Goal: Task Accomplishment & Management: Manage account settings

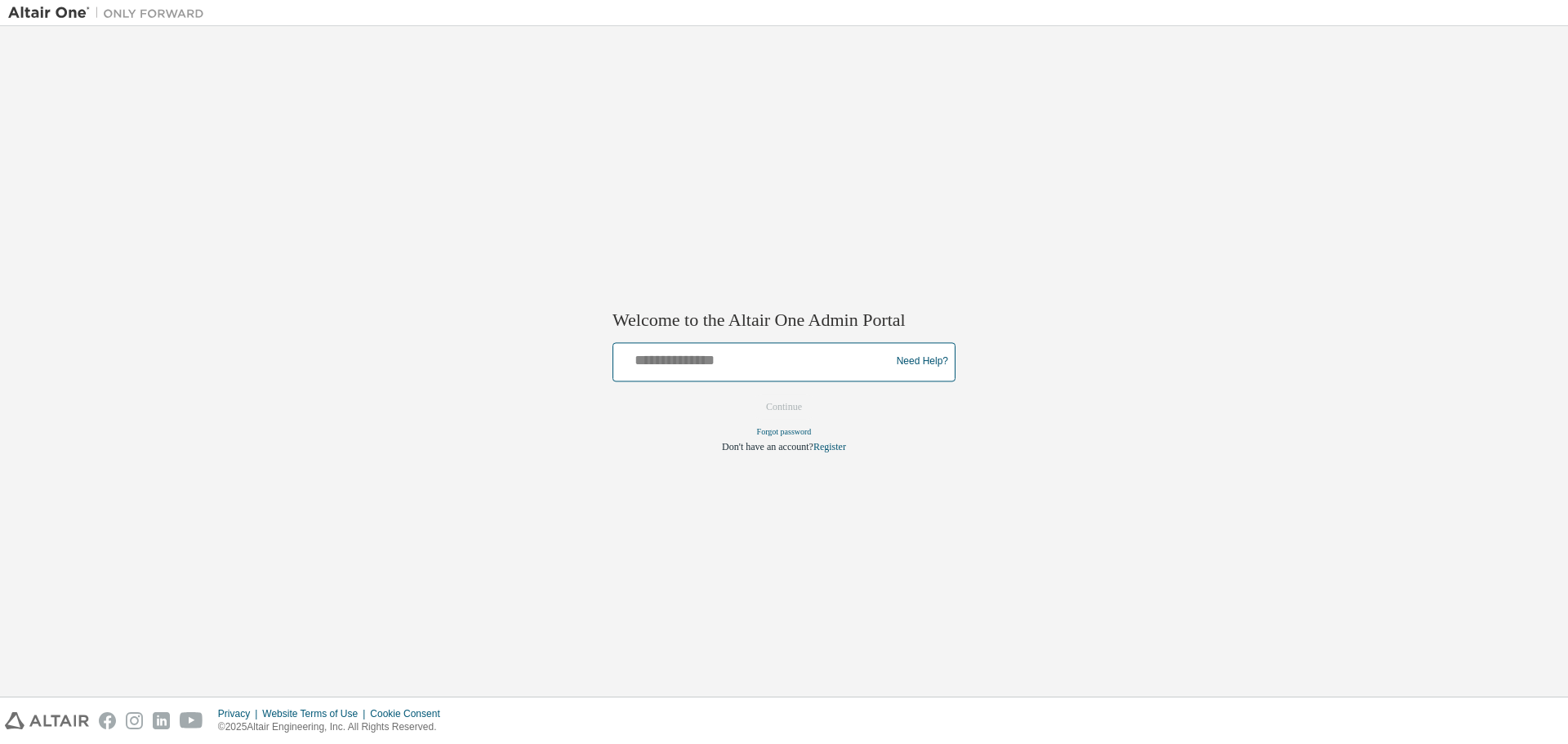
click at [692, 362] on input "text" at bounding box center [754, 357] width 269 height 24
type input "**********"
click at [799, 403] on button "Continue" at bounding box center [784, 407] width 70 height 25
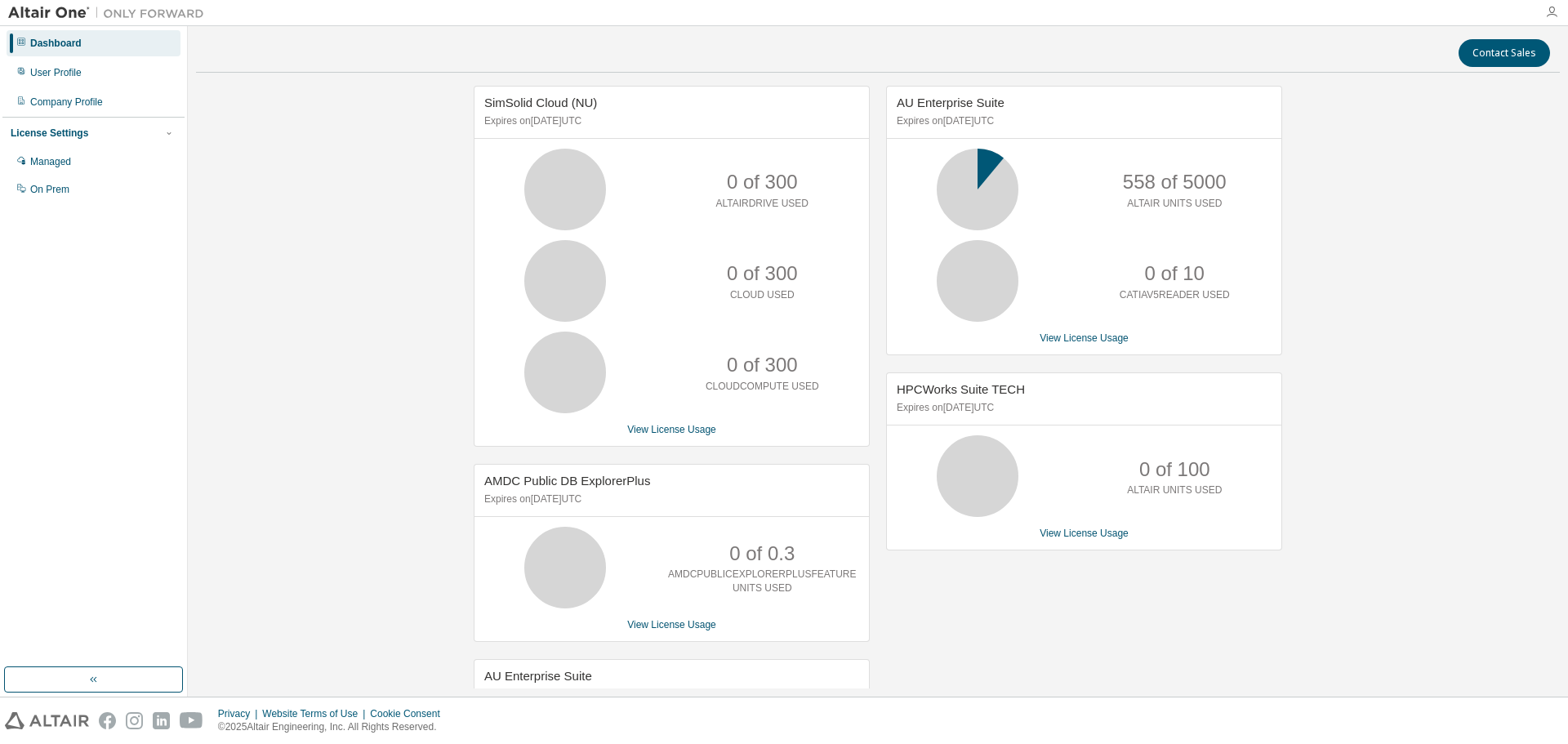
click at [1547, 13] on icon "button" at bounding box center [1552, 12] width 13 height 13
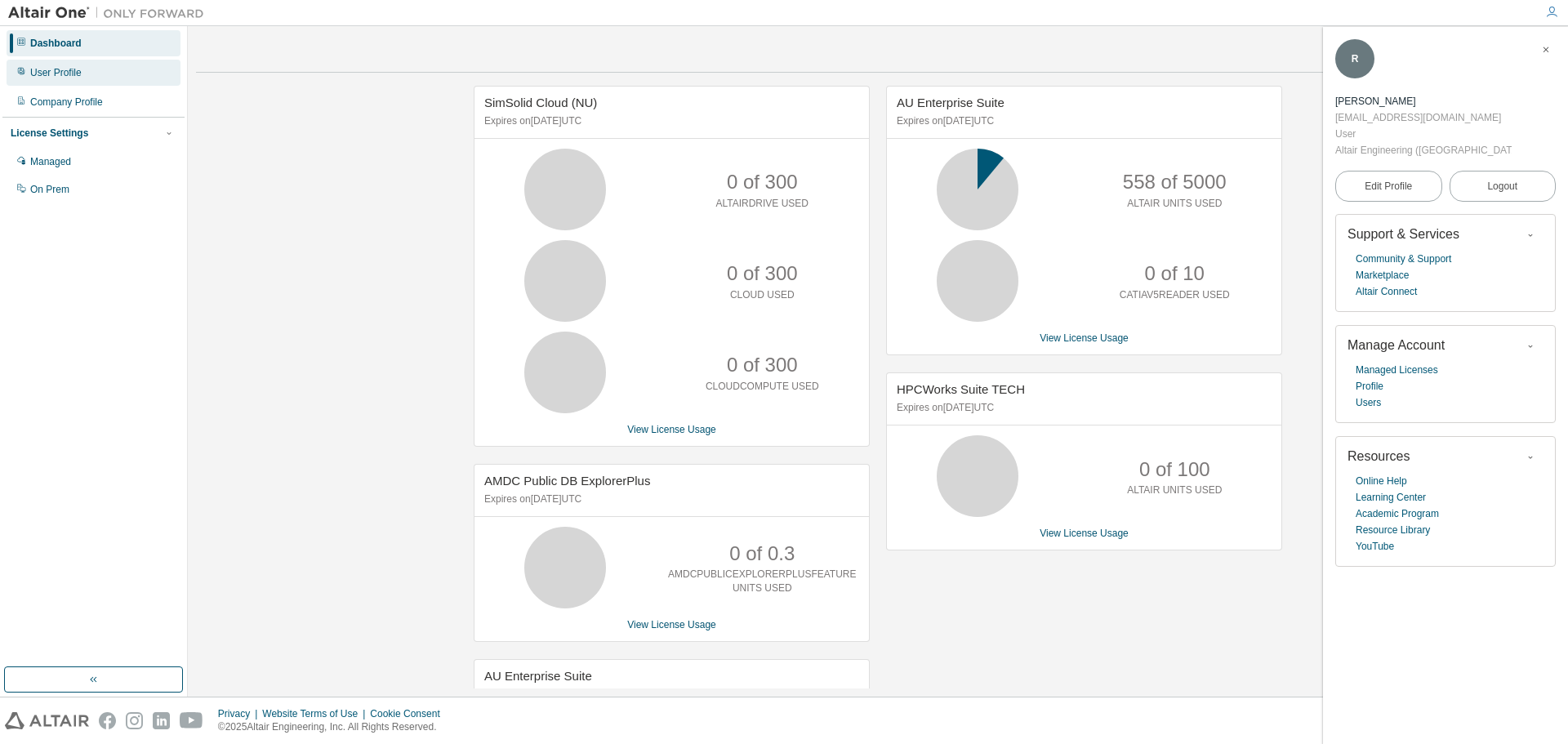
click at [102, 69] on div "User Profile" at bounding box center [94, 73] width 174 height 26
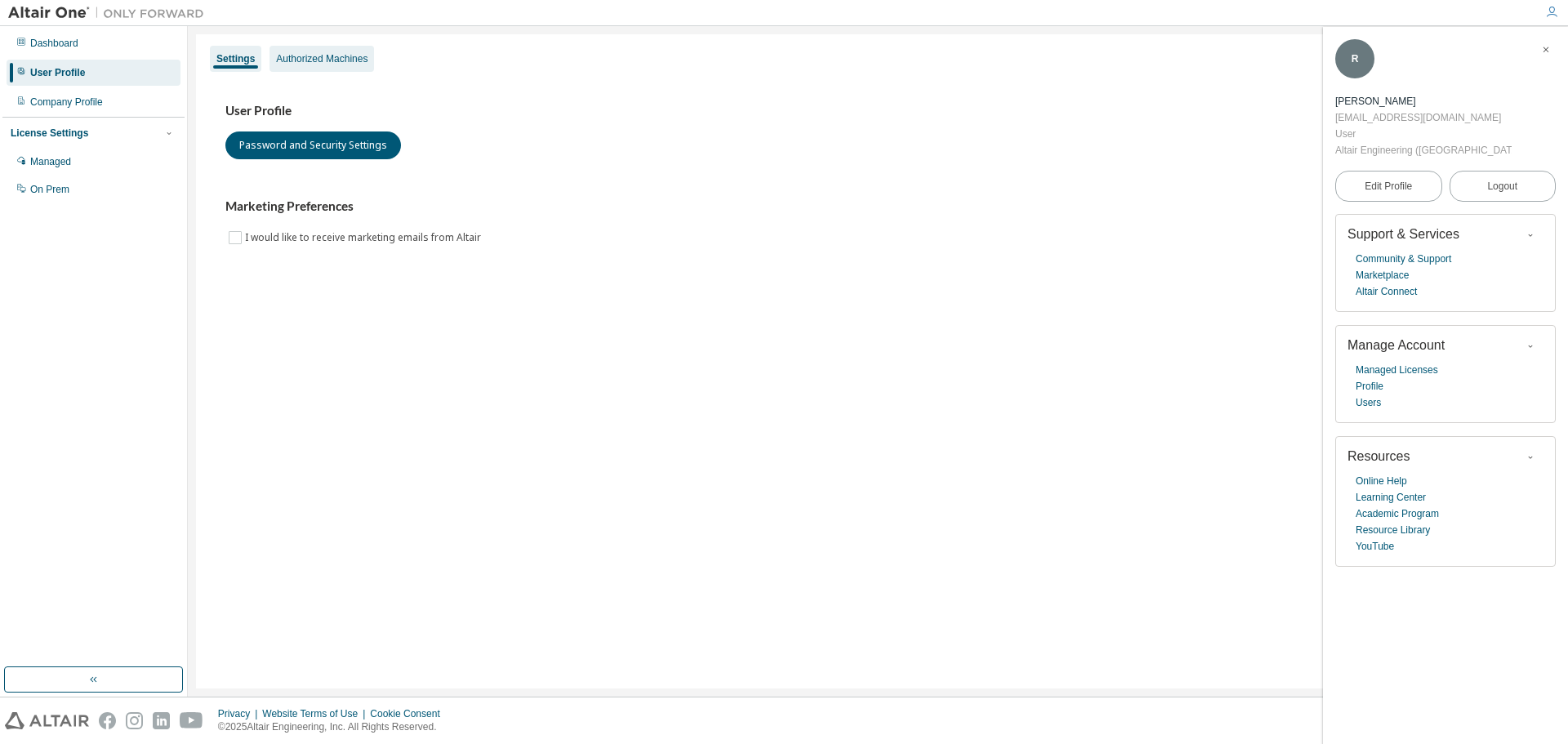
click at [357, 62] on div "Authorized Machines" at bounding box center [322, 59] width 92 height 13
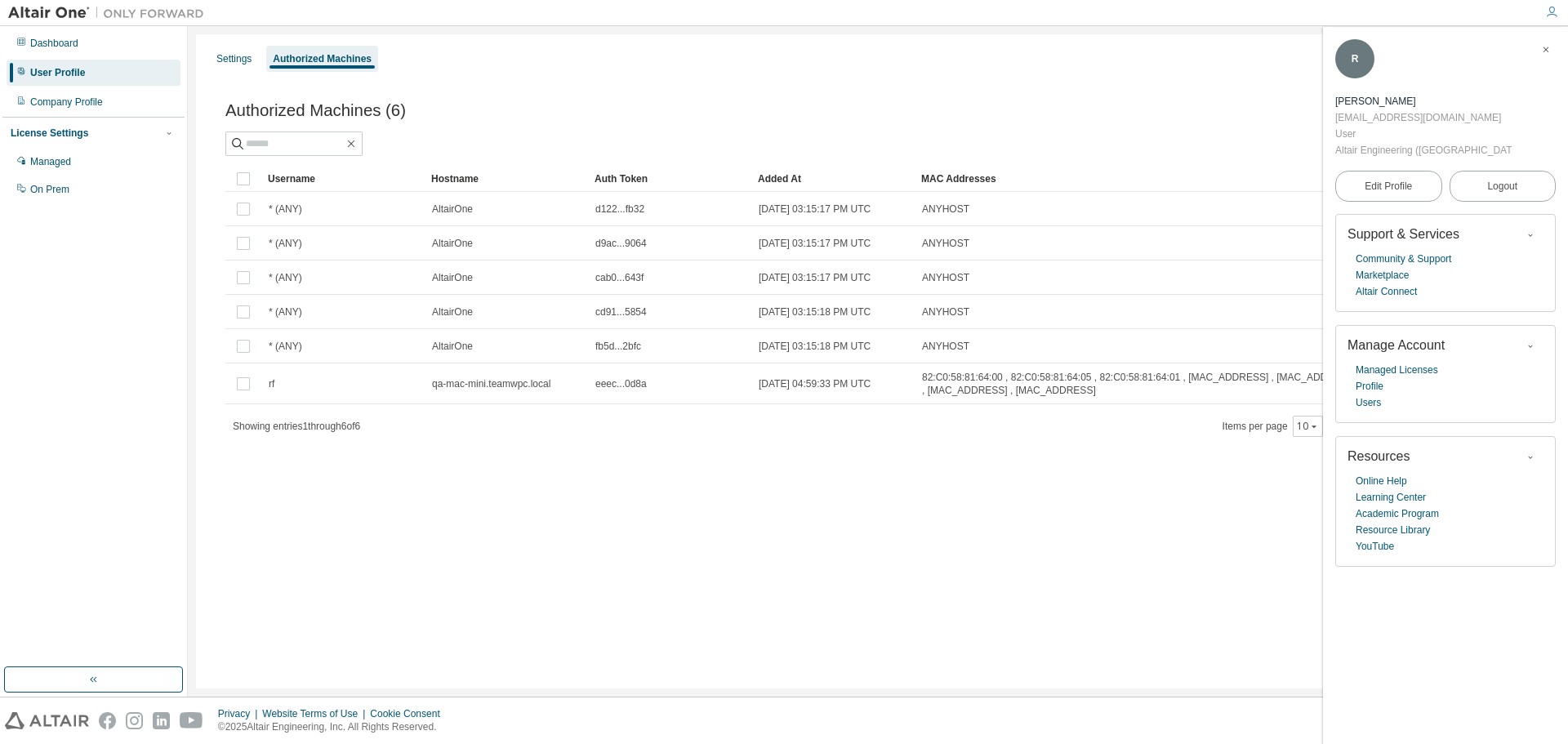
click at [1542, 50] on icon "button" at bounding box center [1546, 49] width 9 height 9
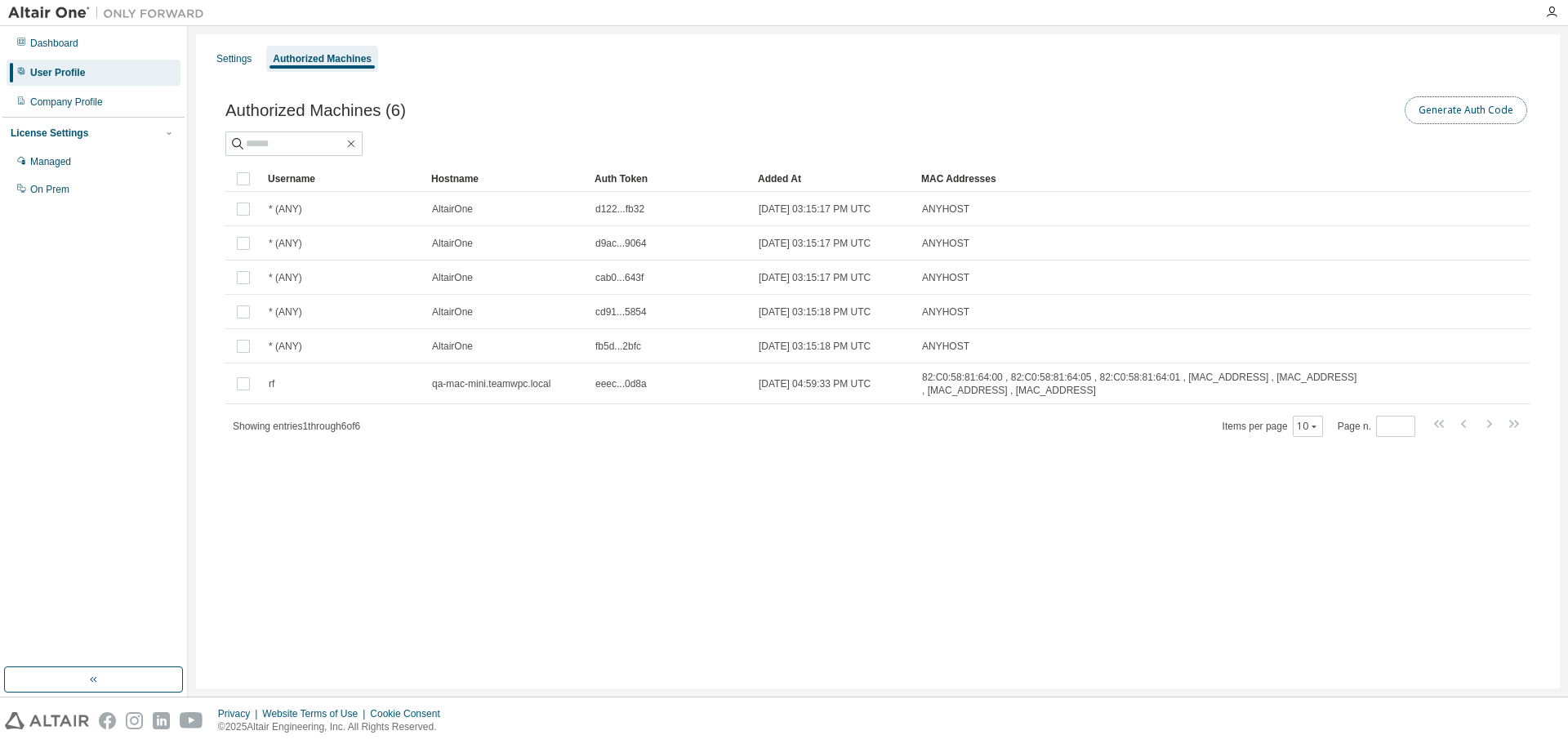
click at [1436, 111] on button "Generate Auth Code" at bounding box center [1466, 110] width 123 height 27
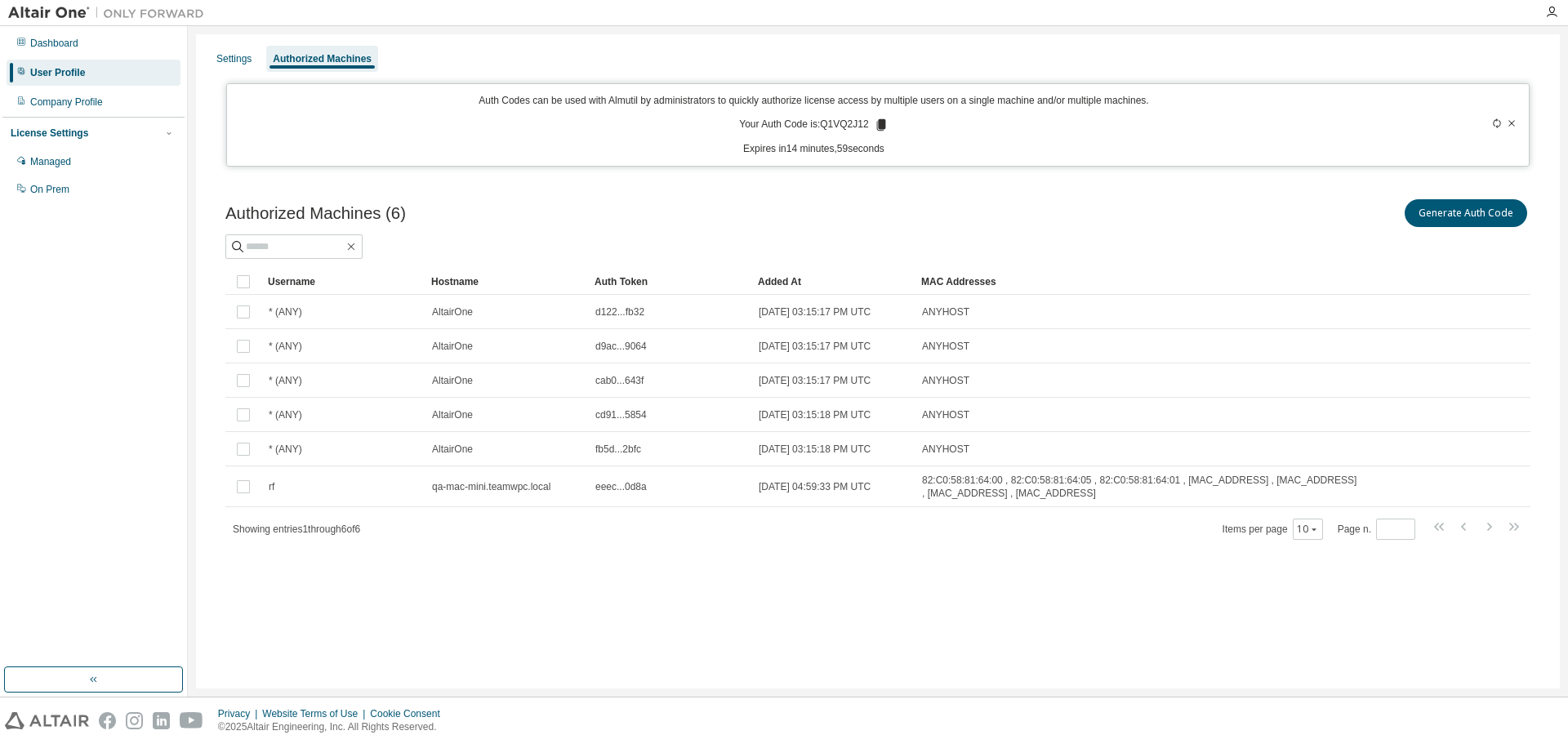
click at [878, 126] on icon at bounding box center [881, 125] width 15 height 15
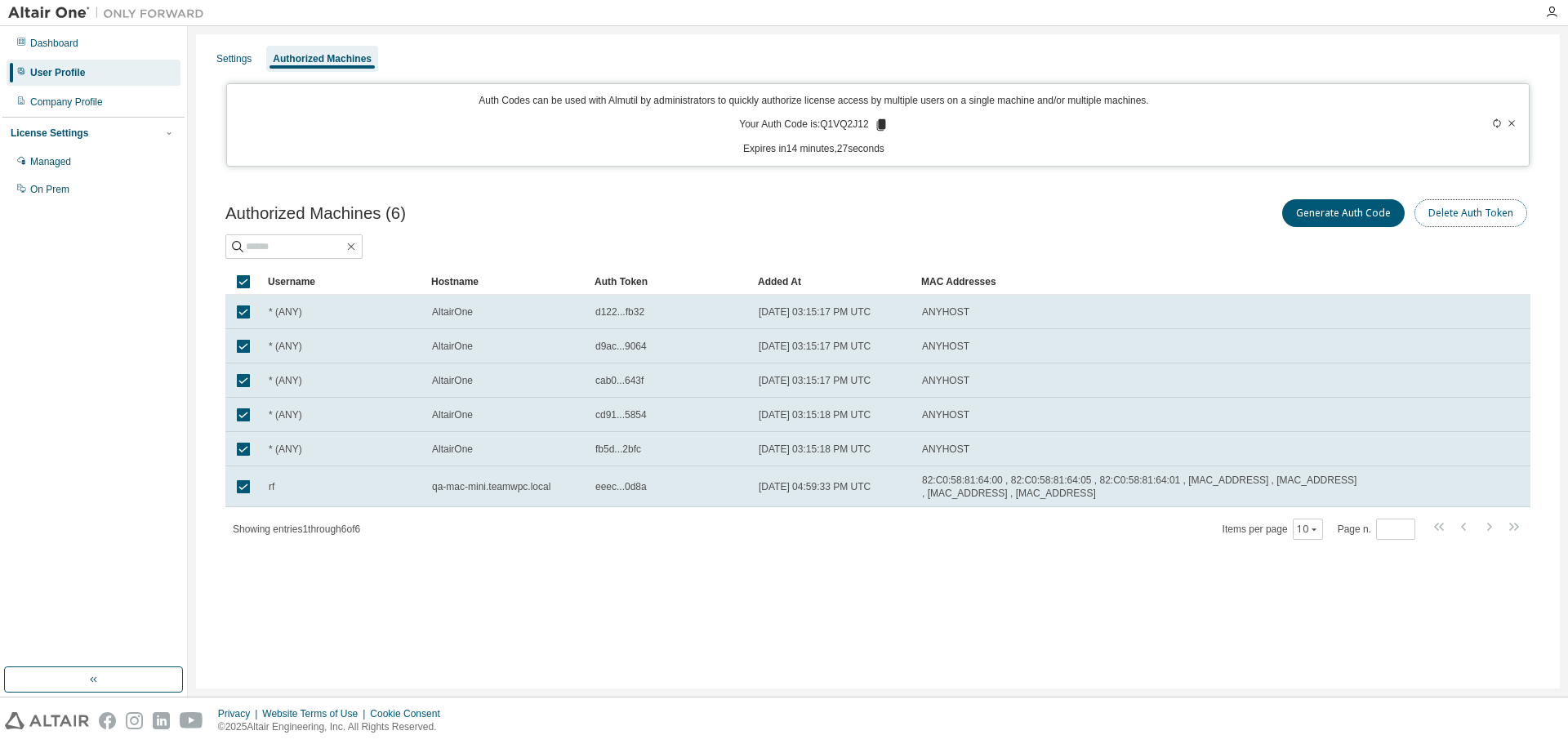
click at [1454, 217] on button "Delete Auth Token" at bounding box center [1471, 213] width 113 height 27
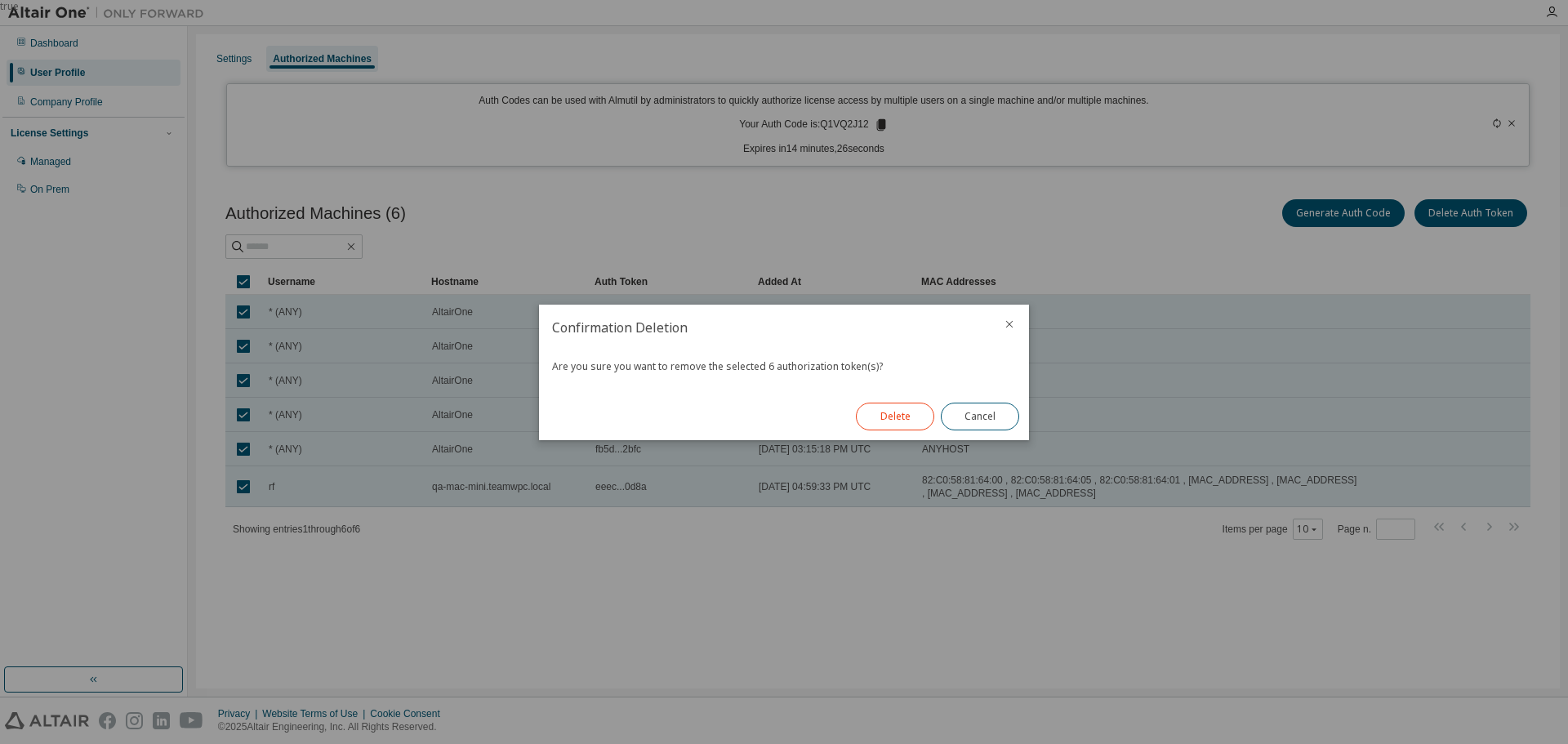
click at [903, 414] on button "Delete" at bounding box center [895, 416] width 78 height 27
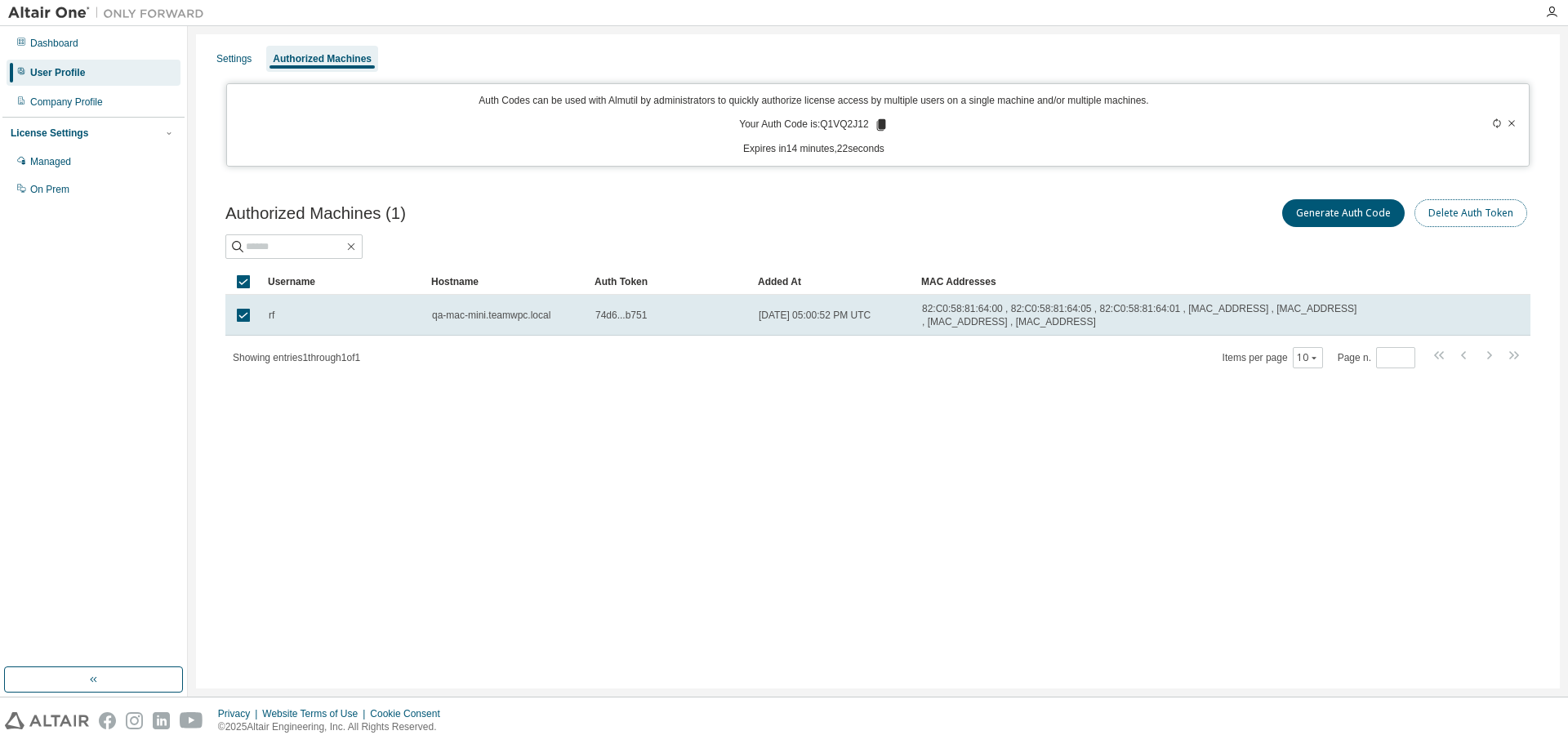
click at [1496, 216] on button "Delete Auth Token" at bounding box center [1471, 213] width 113 height 27
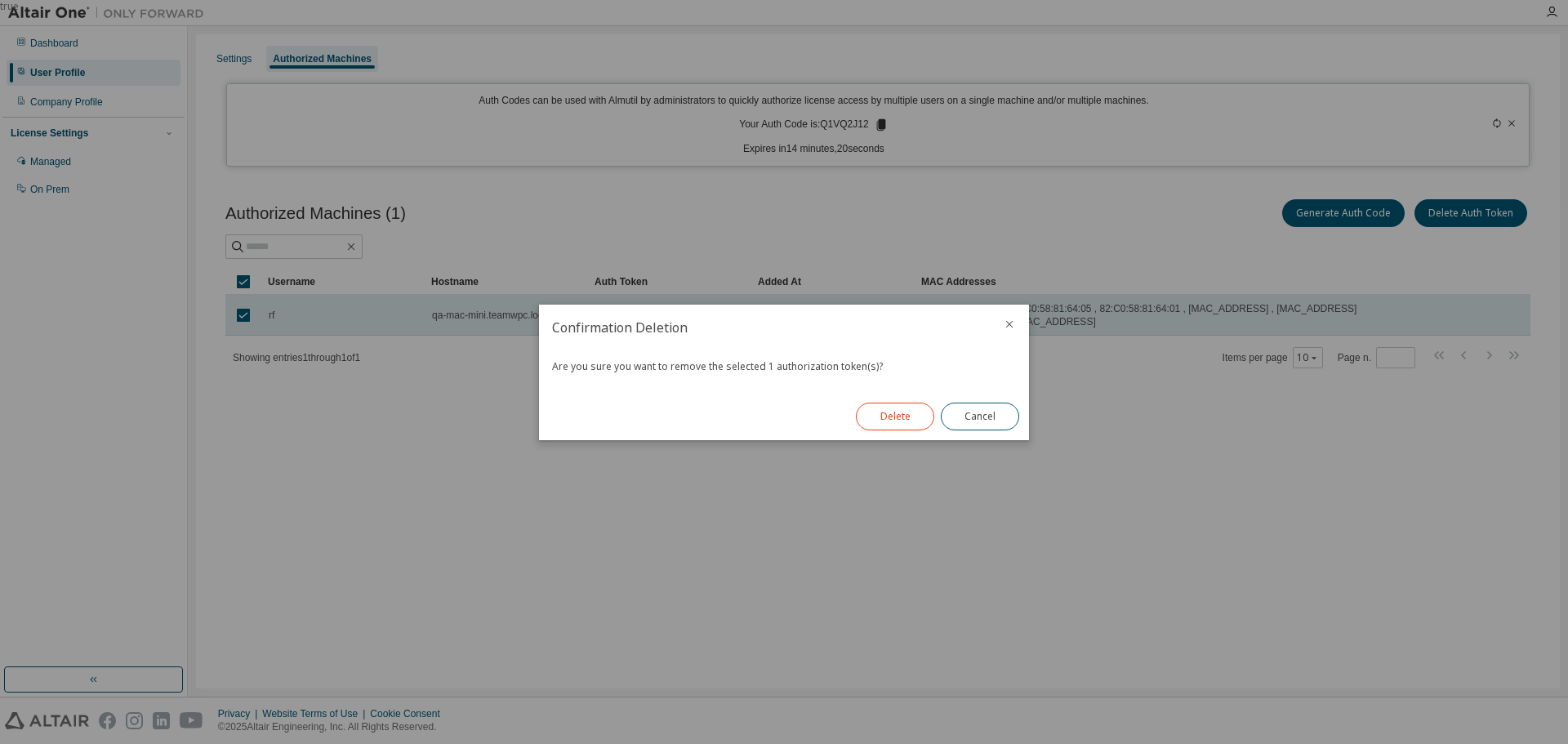
click at [900, 417] on button "Delete" at bounding box center [895, 416] width 78 height 27
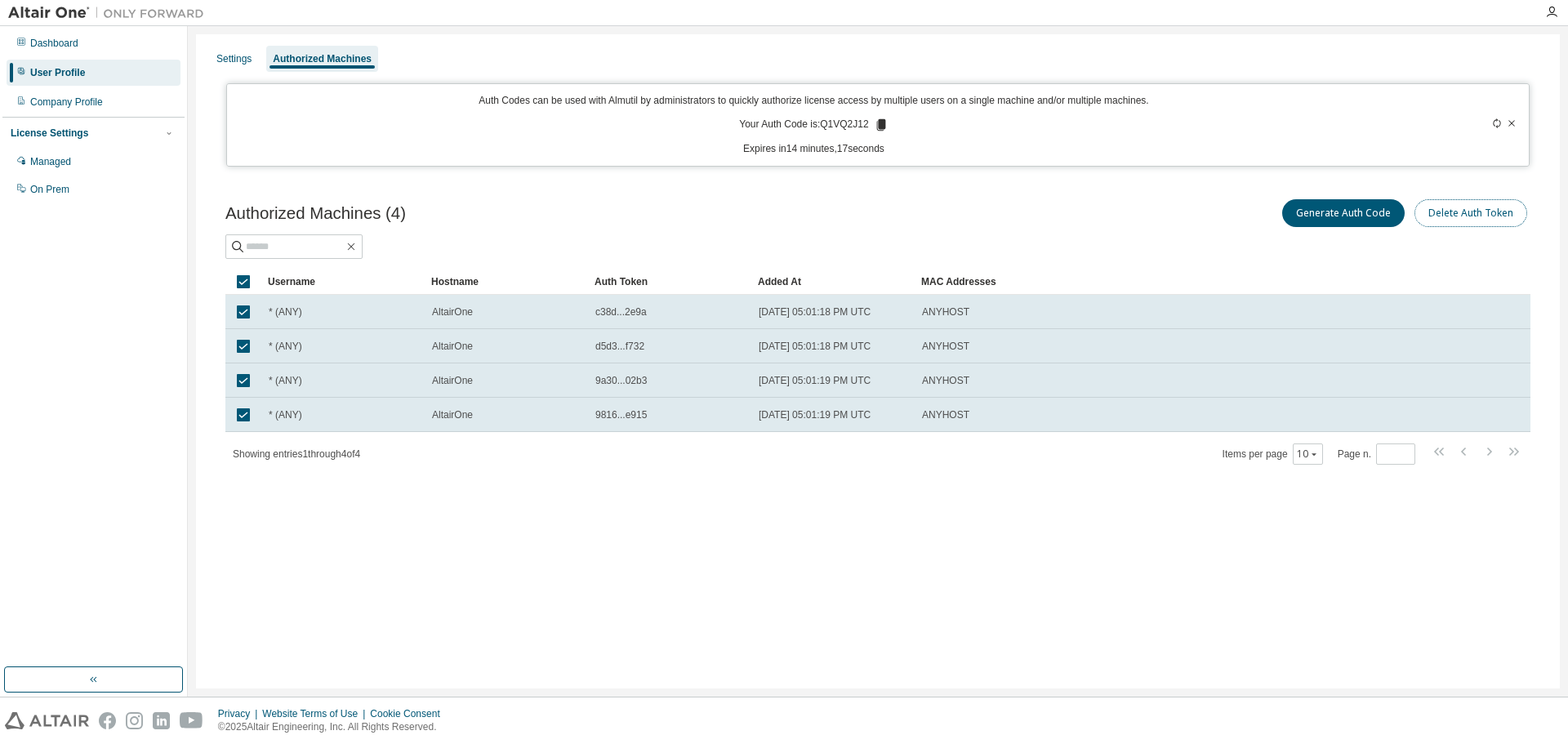
click at [1469, 216] on button "Delete Auth Token" at bounding box center [1471, 213] width 113 height 27
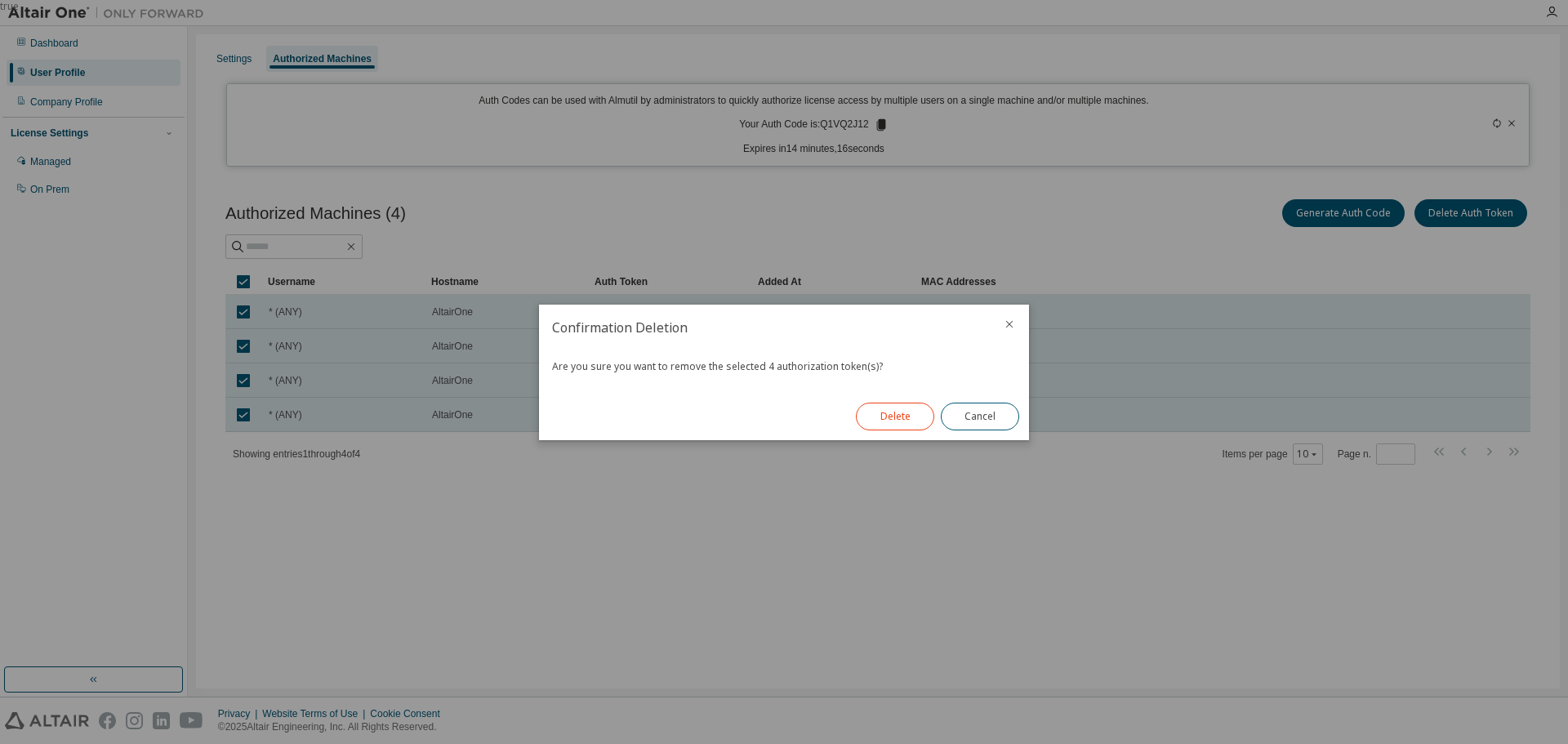
click at [895, 425] on button "Delete" at bounding box center [895, 416] width 78 height 27
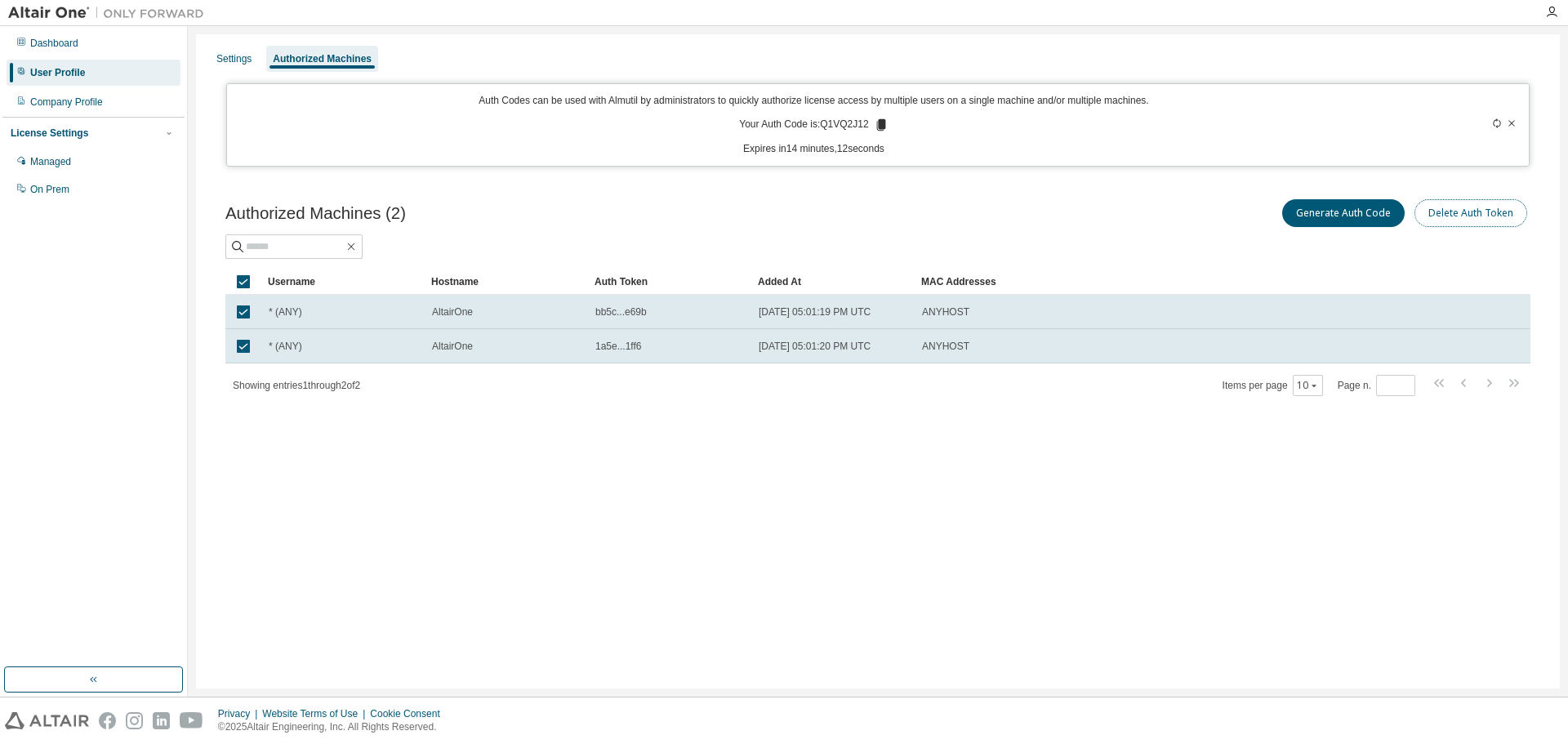
click at [1466, 214] on button "Delete Auth Token" at bounding box center [1471, 213] width 113 height 27
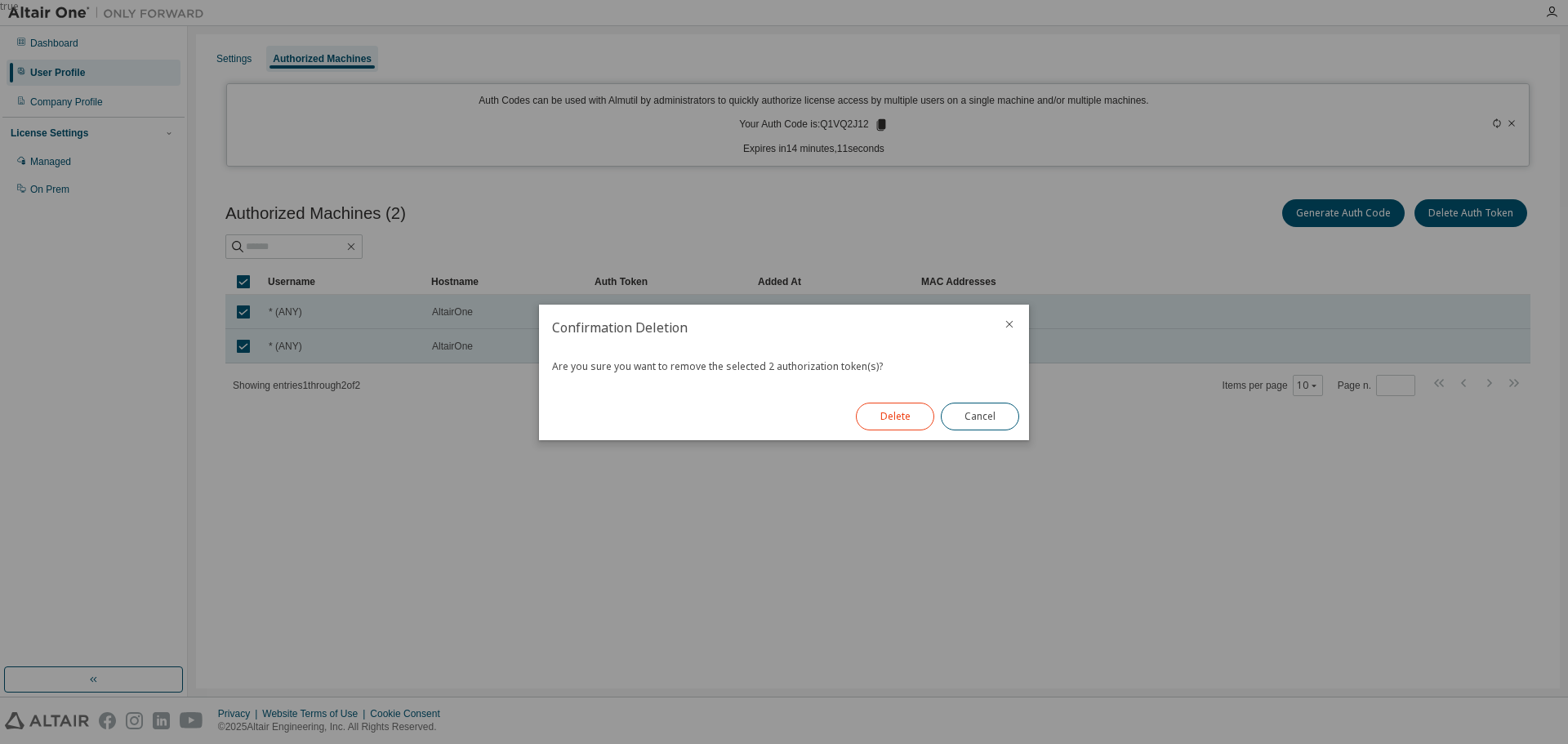
click at [910, 414] on button "Delete" at bounding box center [895, 416] width 78 height 27
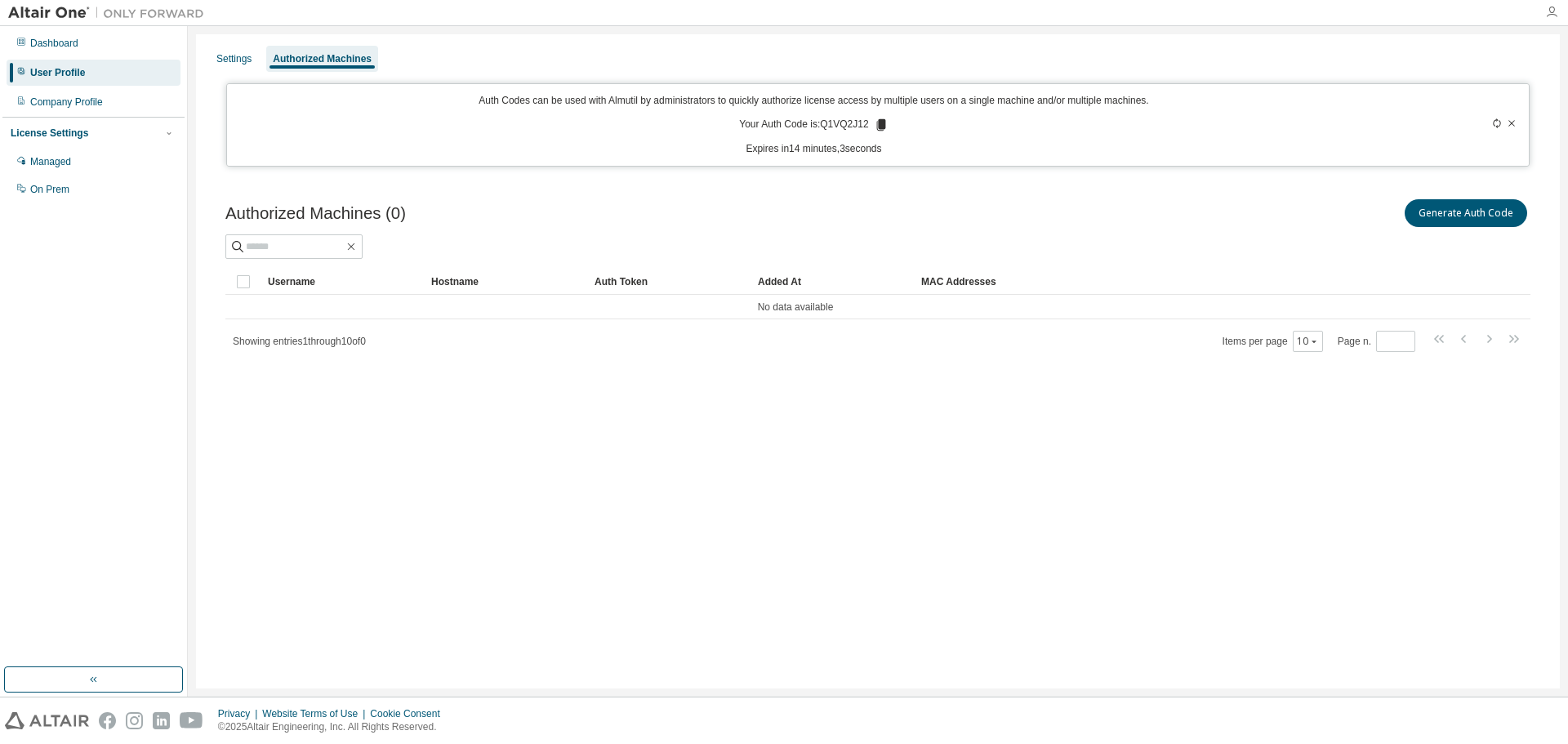
click at [1551, 18] on icon "button" at bounding box center [1552, 12] width 13 height 13
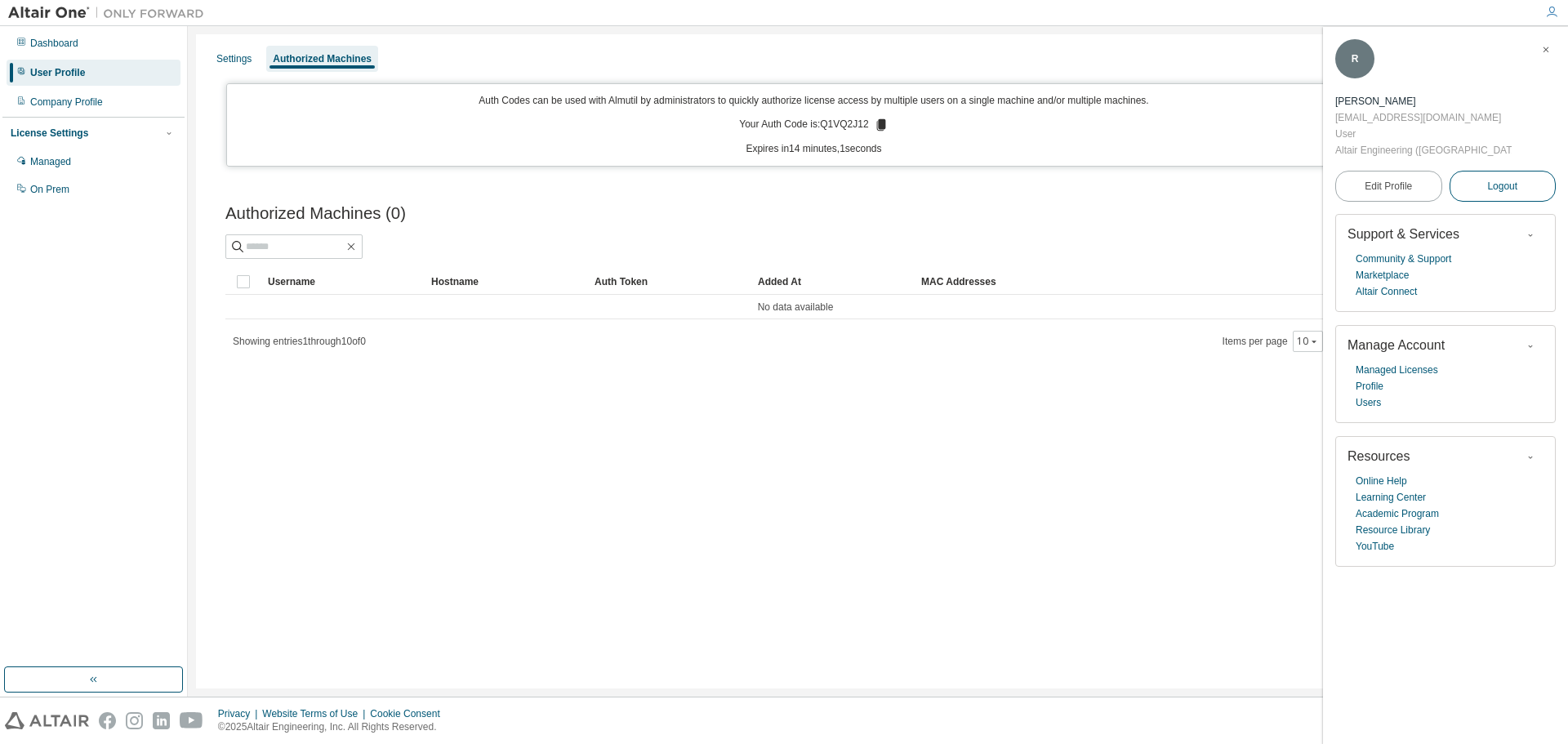
click at [1493, 178] on span "Logout" at bounding box center [1503, 185] width 30 height 16
